Goal: Navigation & Orientation: Find specific page/section

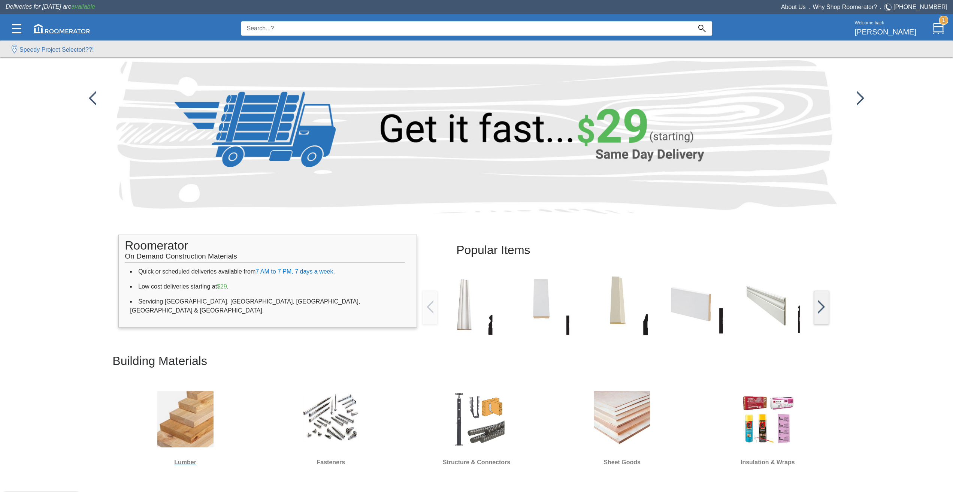
click at [193, 417] on img at bounding box center [185, 419] width 56 height 56
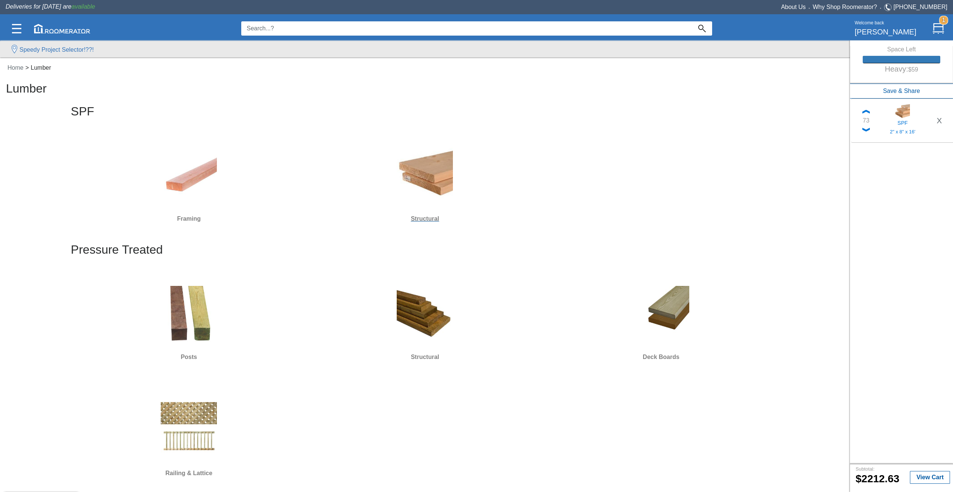
click at [452, 188] on img at bounding box center [425, 176] width 56 height 56
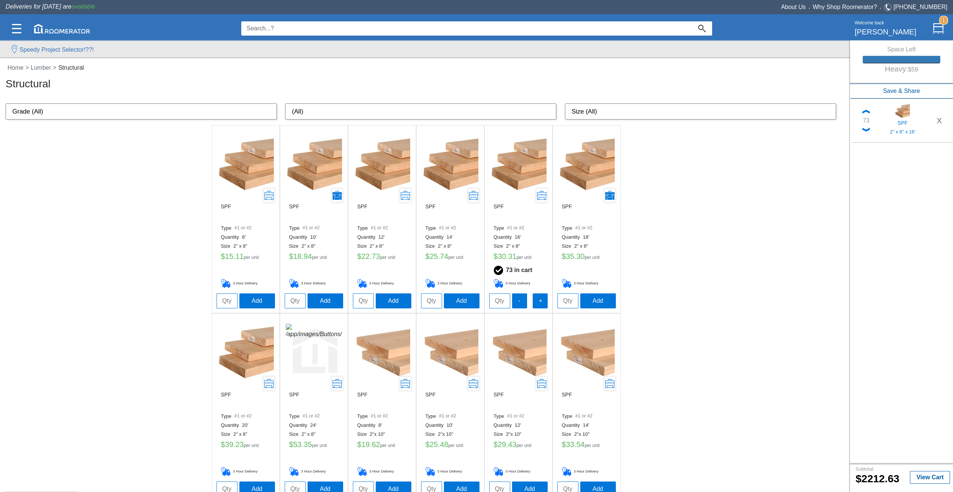
click at [318, 174] on img at bounding box center [314, 164] width 56 height 56
click at [53, 65] on link "Lumber" at bounding box center [42, 67] width 26 height 6
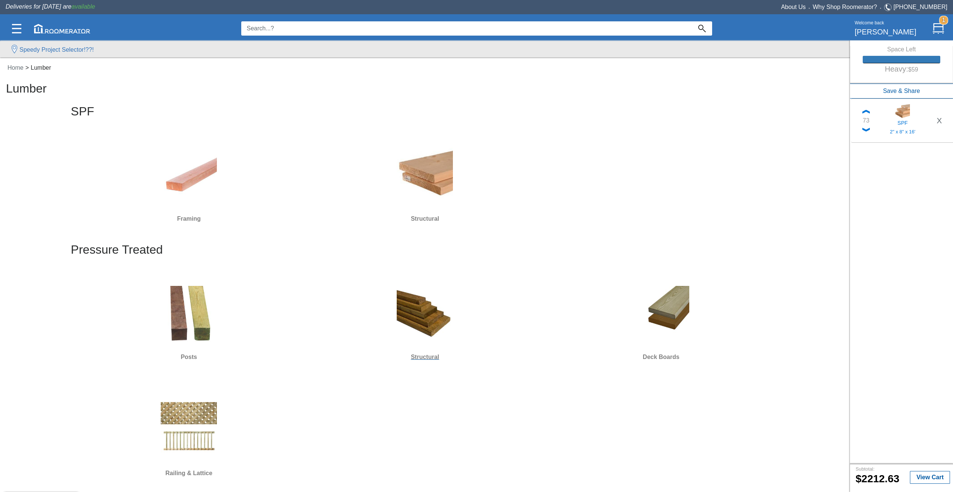
click at [436, 311] on img at bounding box center [425, 314] width 56 height 56
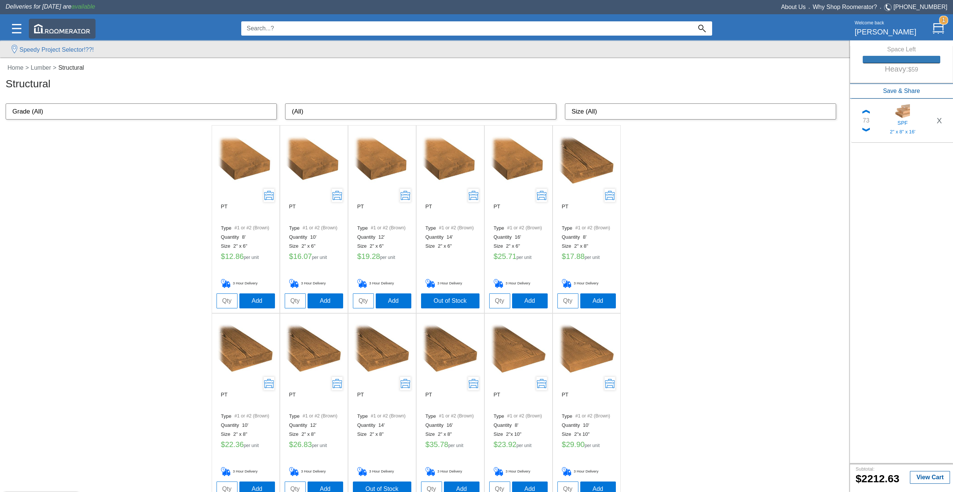
click at [79, 29] on img at bounding box center [62, 28] width 56 height 9
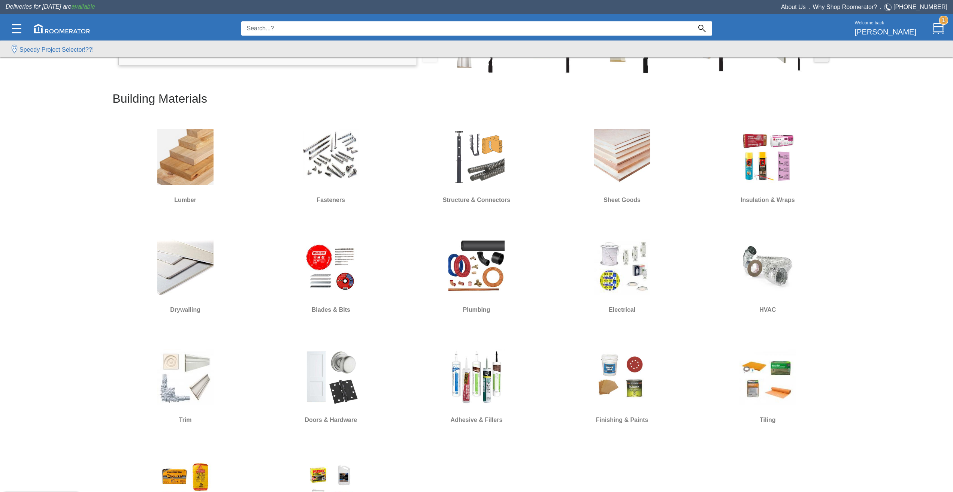
scroll to position [112, 0]
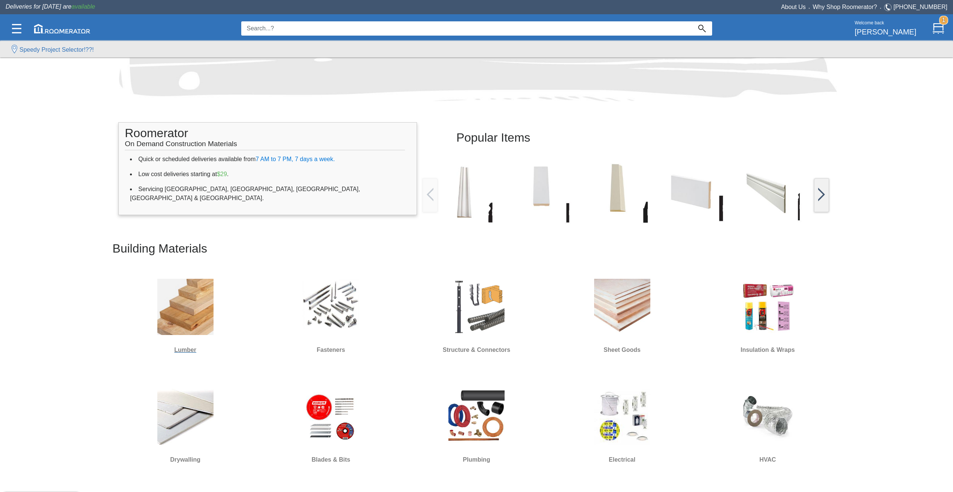
click at [206, 303] on img at bounding box center [185, 307] width 56 height 56
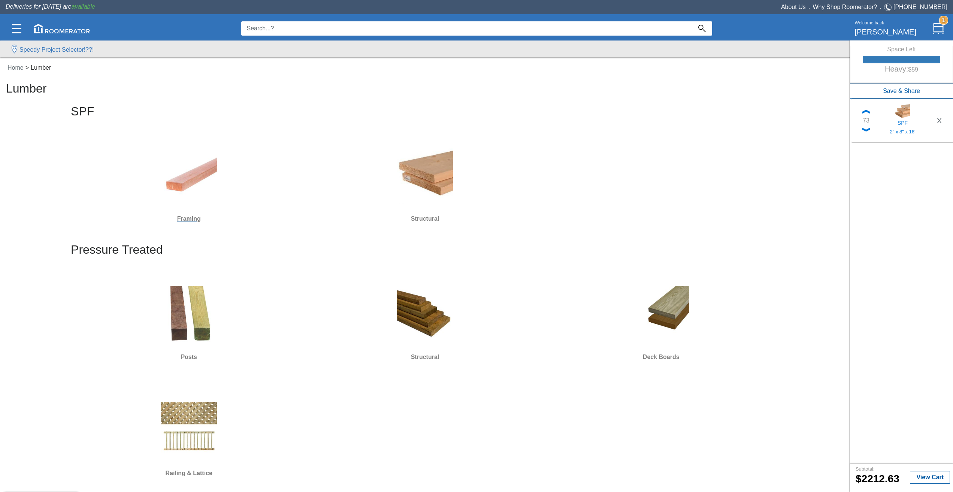
click at [210, 187] on img at bounding box center [189, 176] width 56 height 56
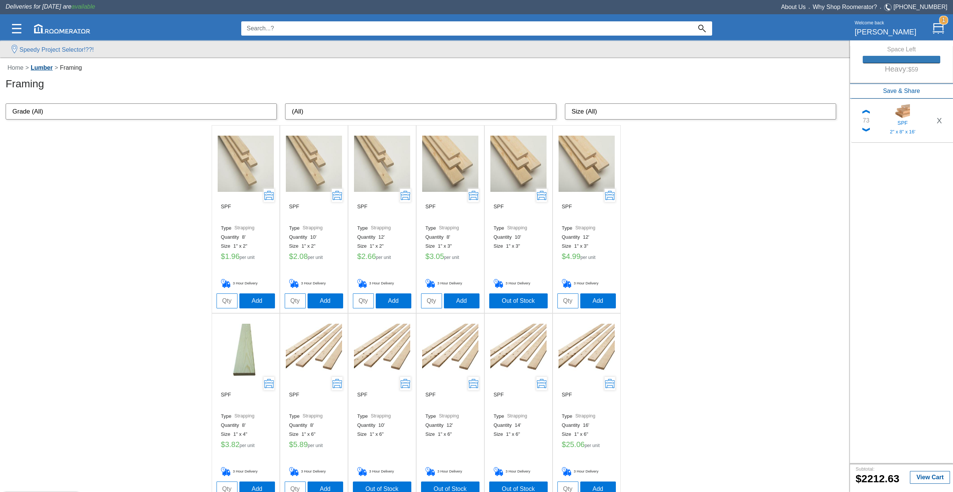
click at [50, 69] on link "Lumber" at bounding box center [42, 67] width 26 height 6
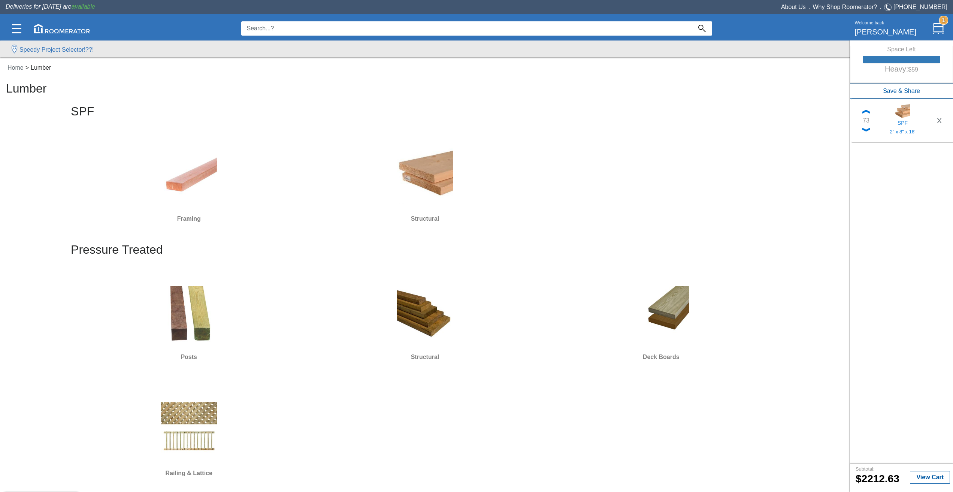
click at [21, 63] on nav "Home > Lumber" at bounding box center [424, 69] width 848 height 23
click at [21, 66] on link "Home" at bounding box center [16, 67] width 20 height 6
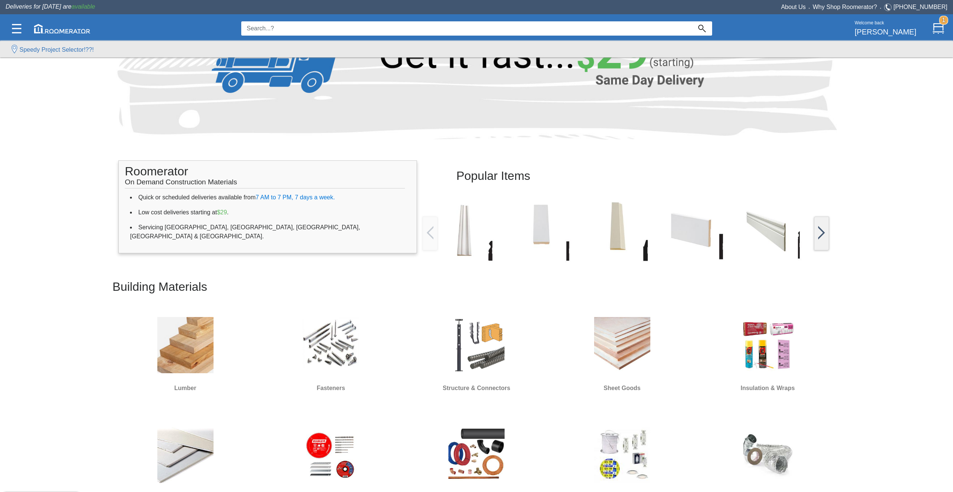
scroll to position [75, 0]
click at [602, 337] on img at bounding box center [622, 344] width 56 height 56
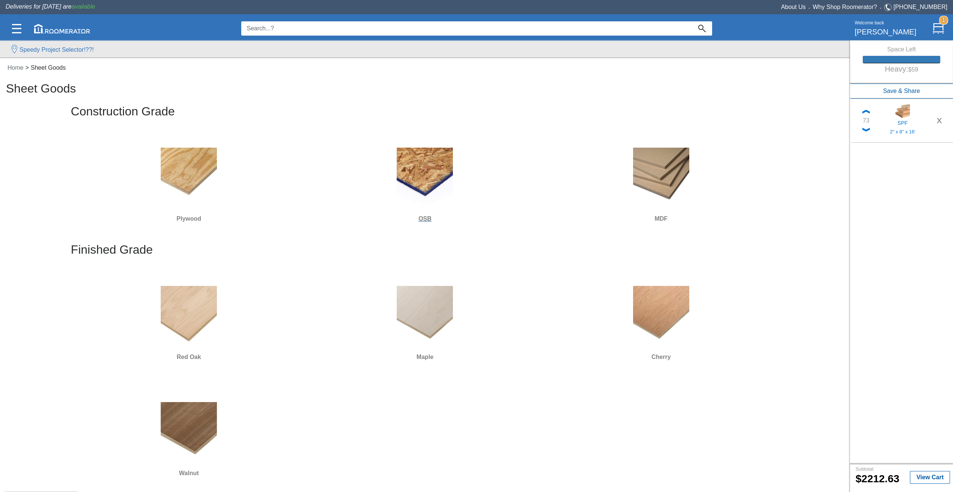
click at [376, 169] on div at bounding box center [425, 175] width 230 height 67
